Goal: Transaction & Acquisition: Book appointment/travel/reservation

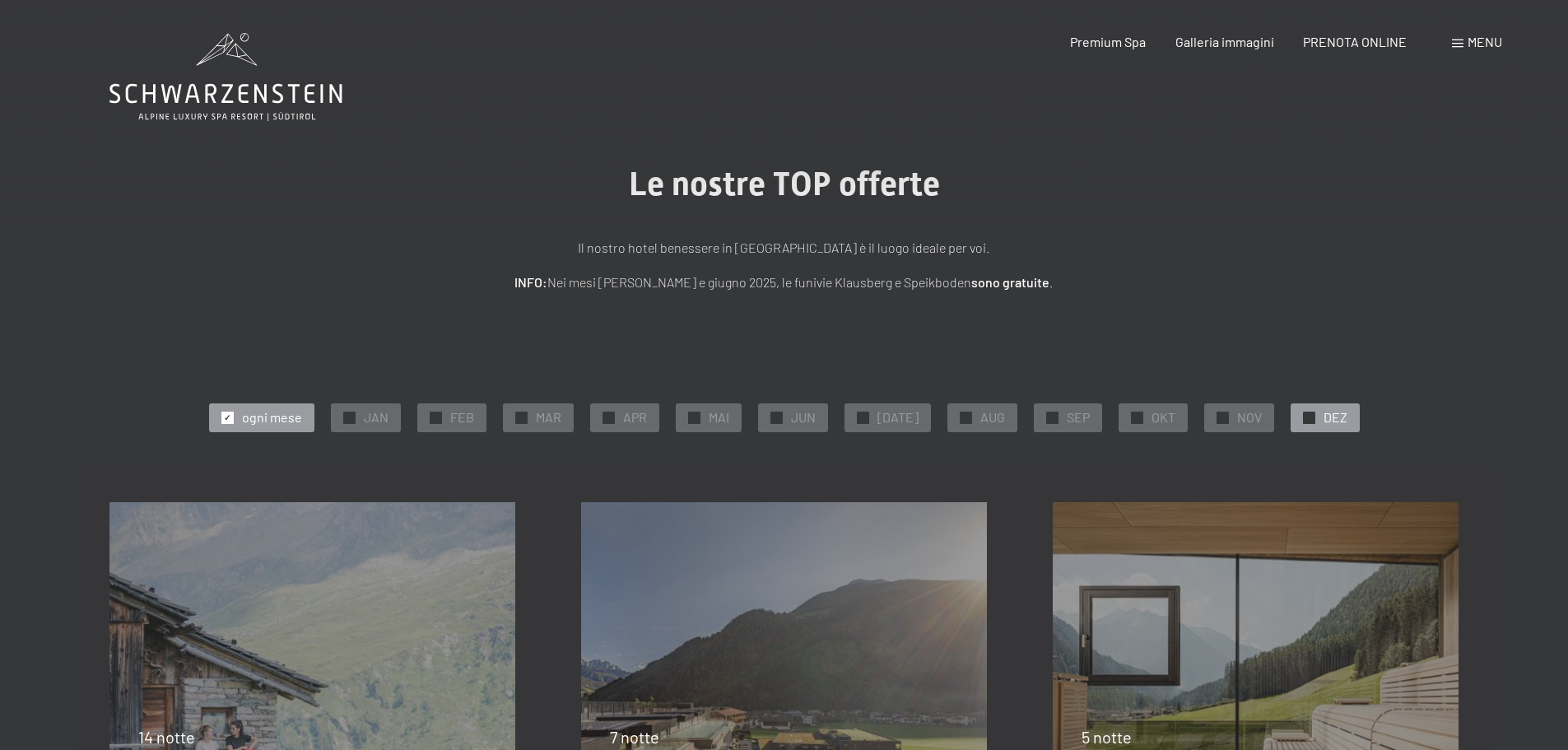
click at [1328, 420] on span "DEZ" at bounding box center [1334, 417] width 24 height 19
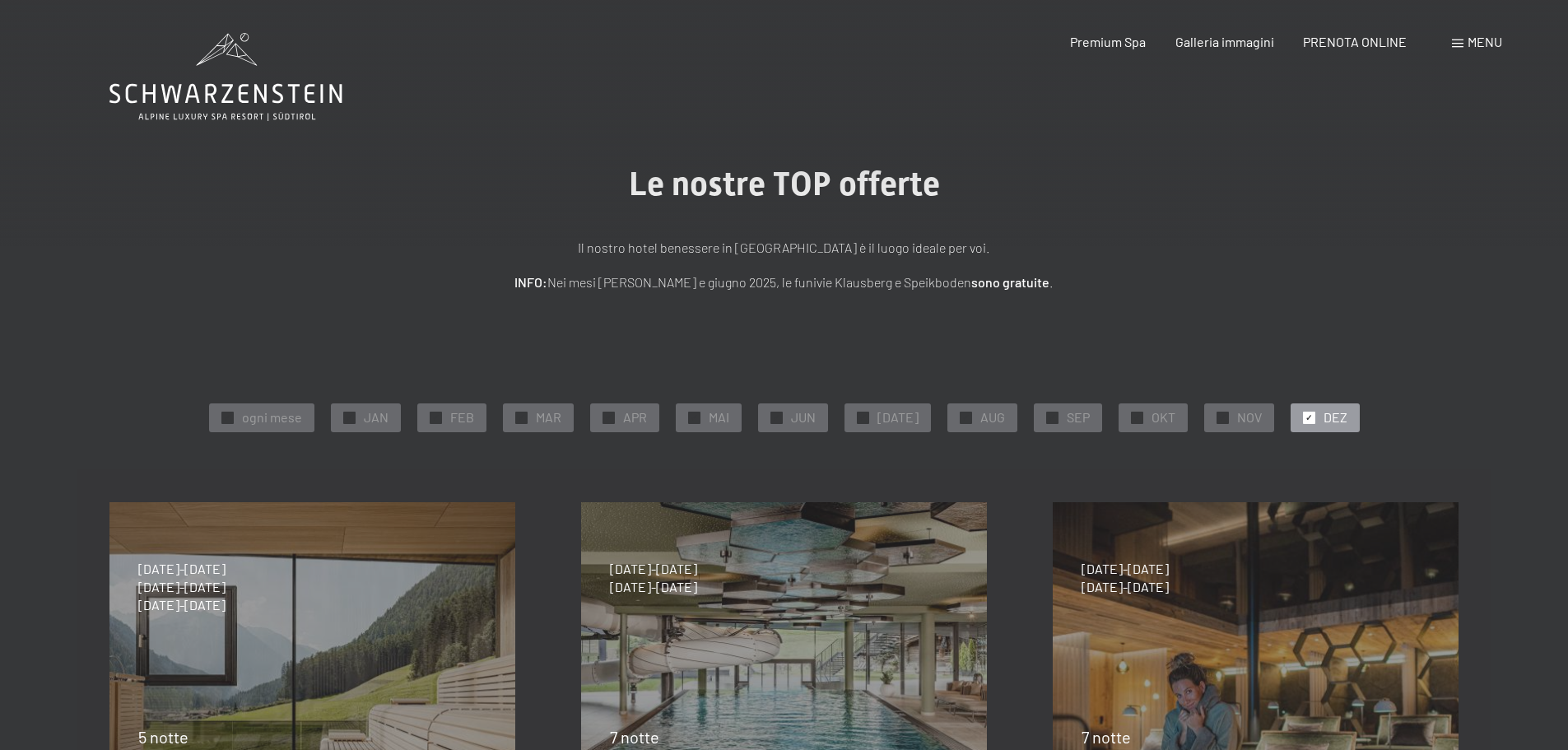
click at [1323, 416] on span "DEZ" at bounding box center [1334, 417] width 24 height 19
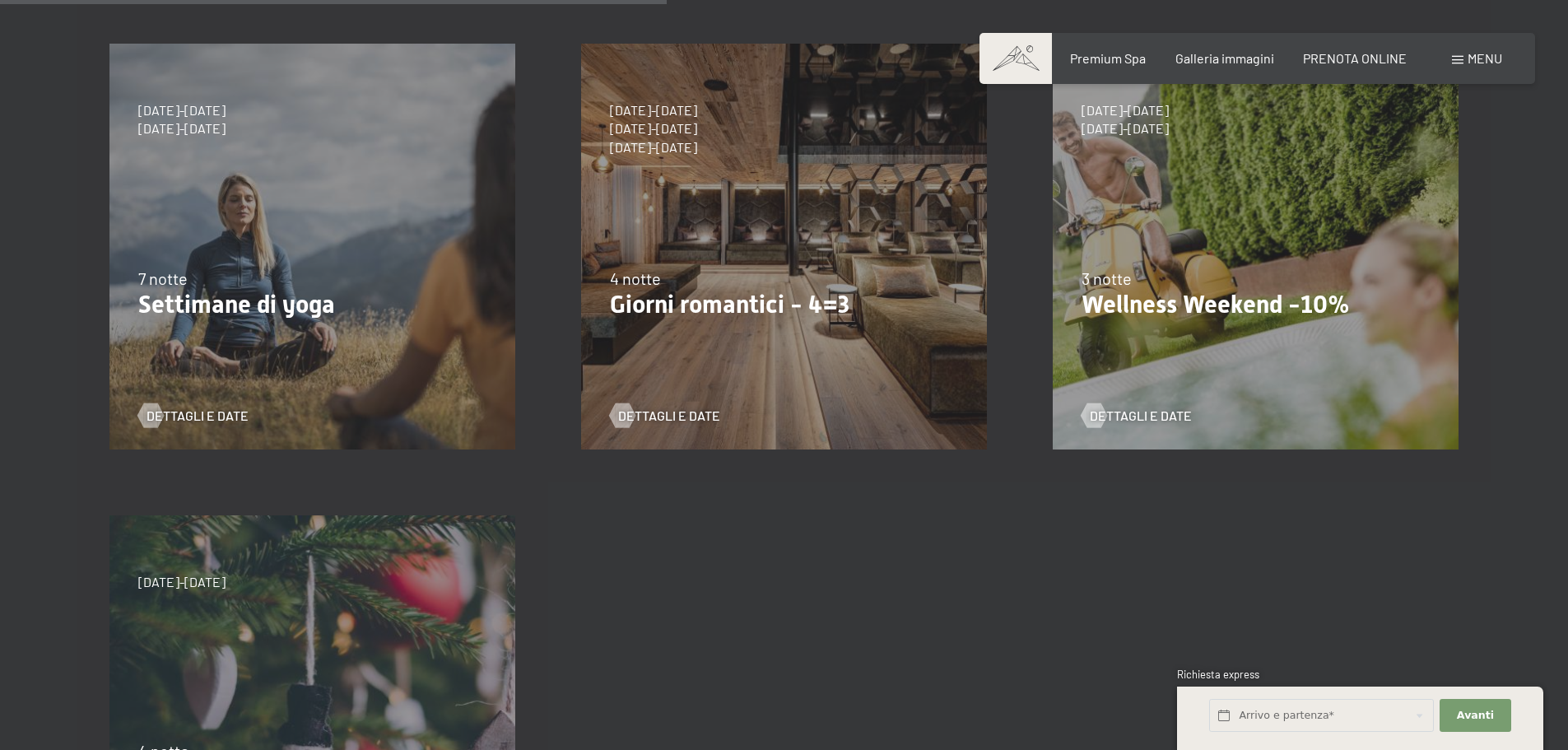
scroll to position [905, 0]
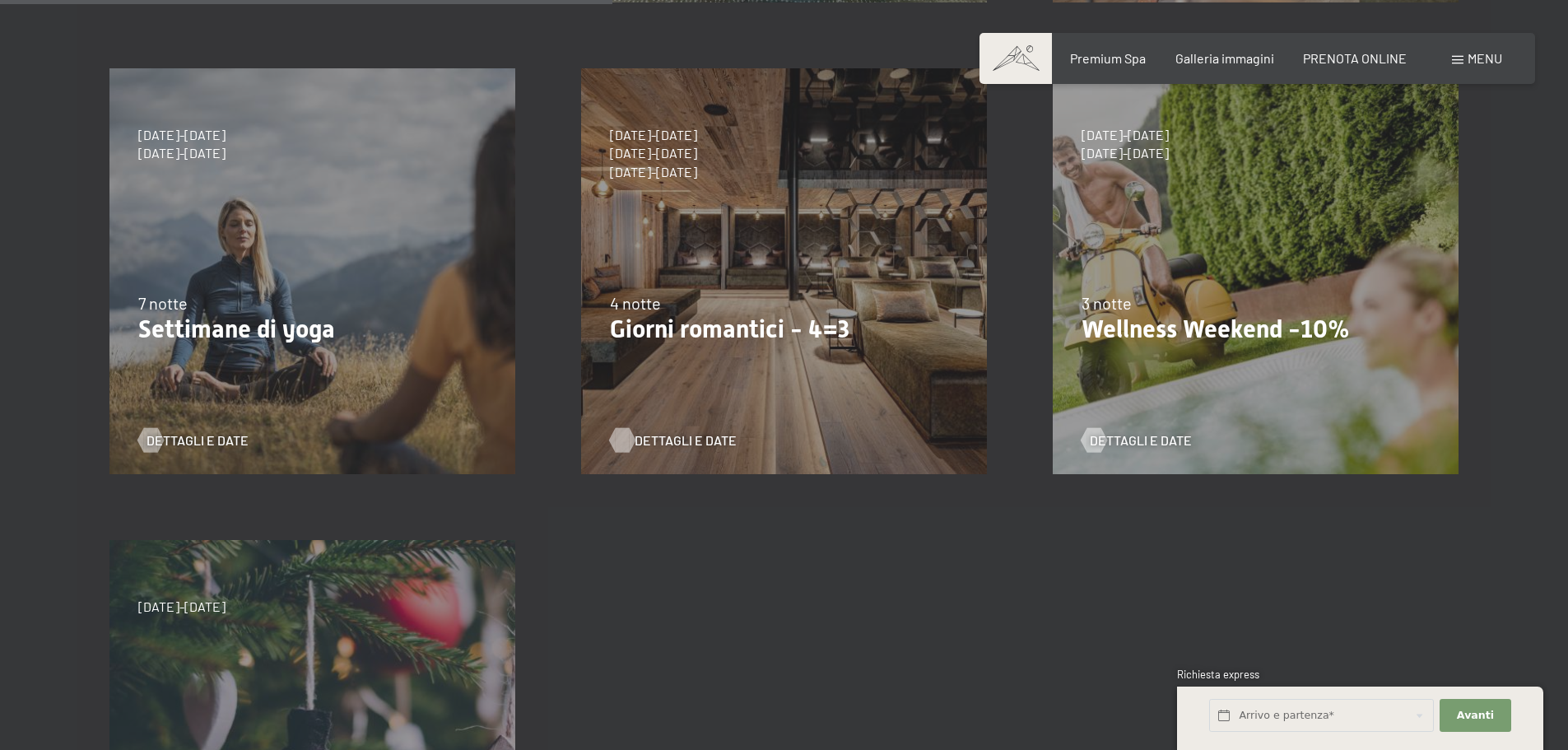
click at [680, 442] on span "Dettagli e Date" at bounding box center [686, 440] width 102 height 19
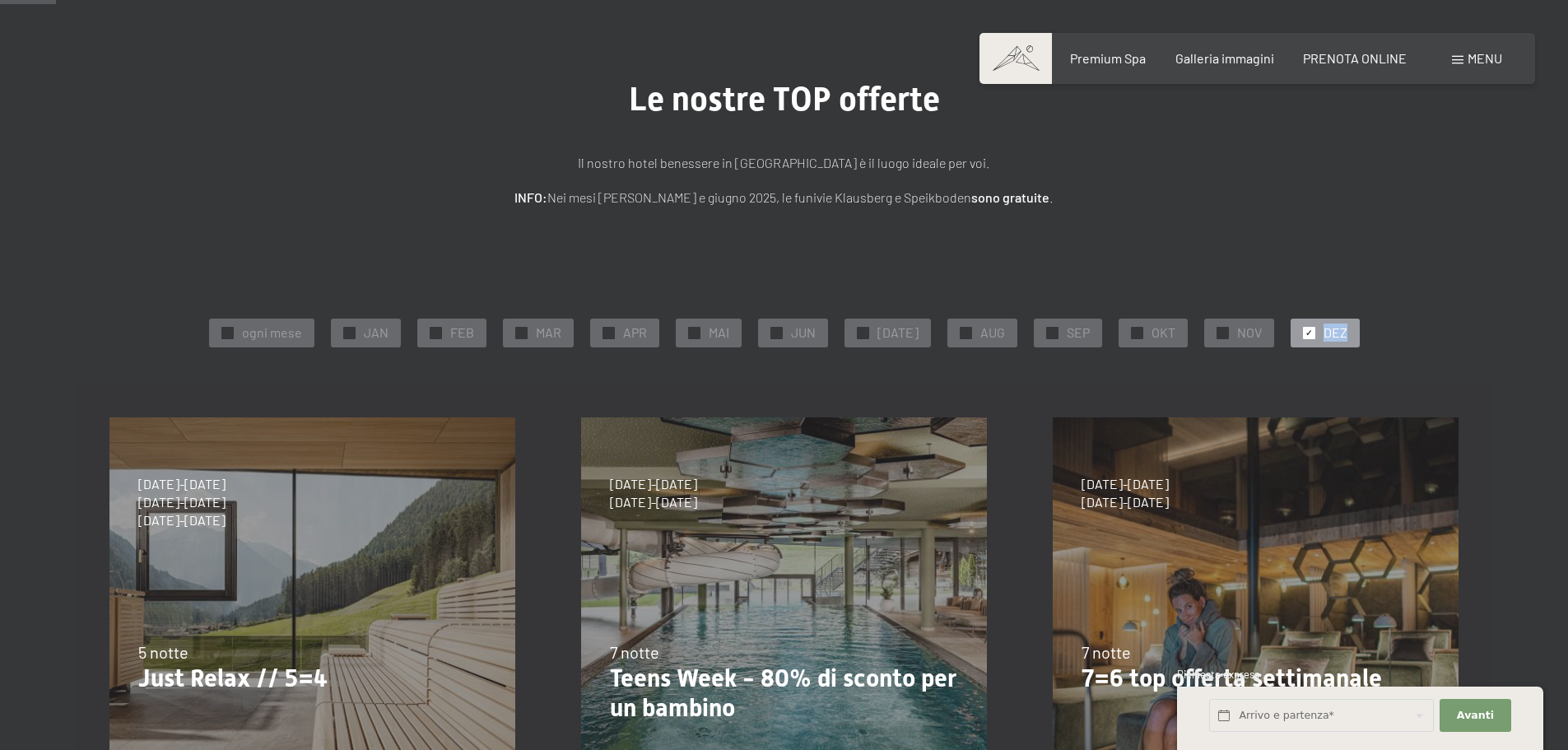
scroll to position [82, 0]
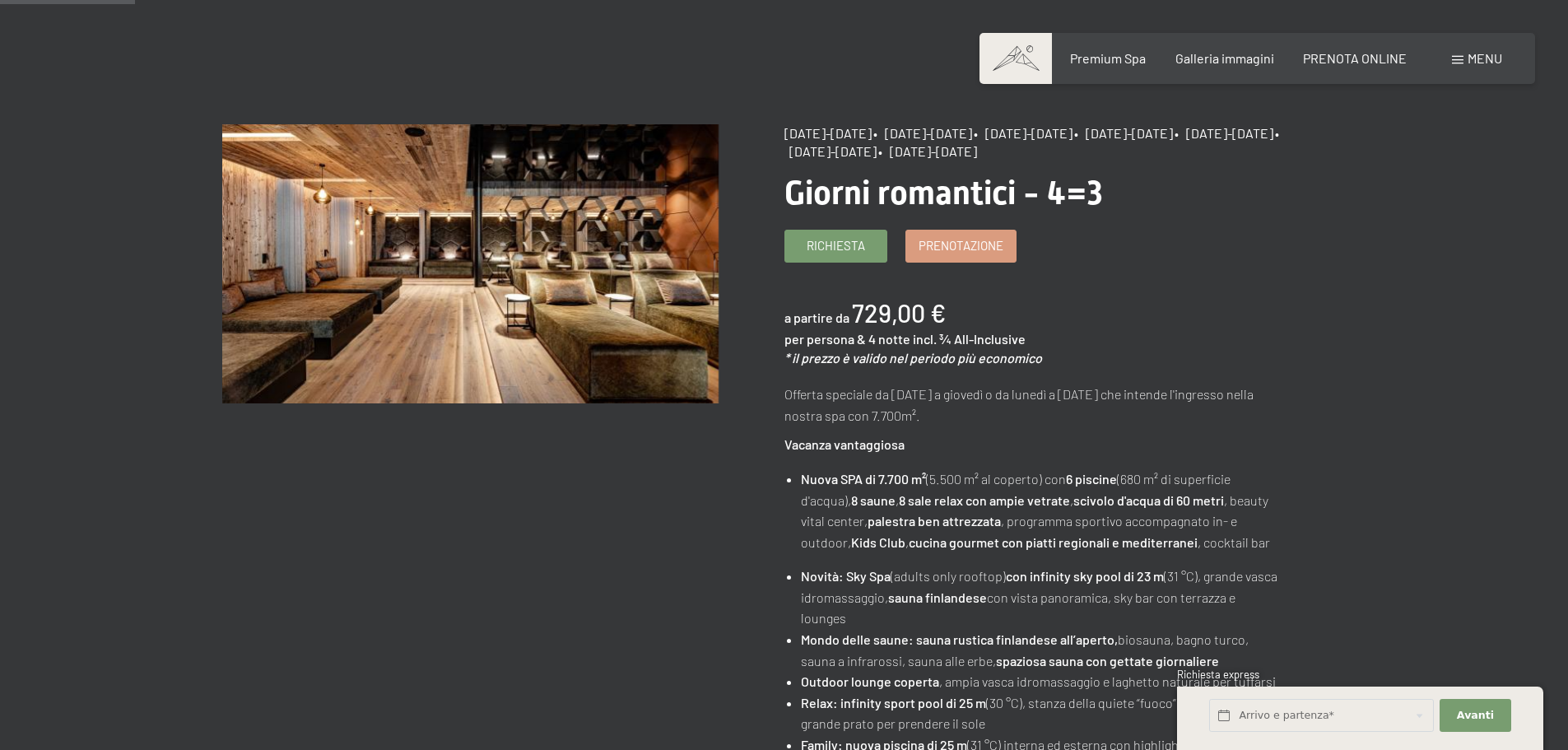
scroll to position [82, 0]
